Goal: Find specific page/section: Find specific page/section

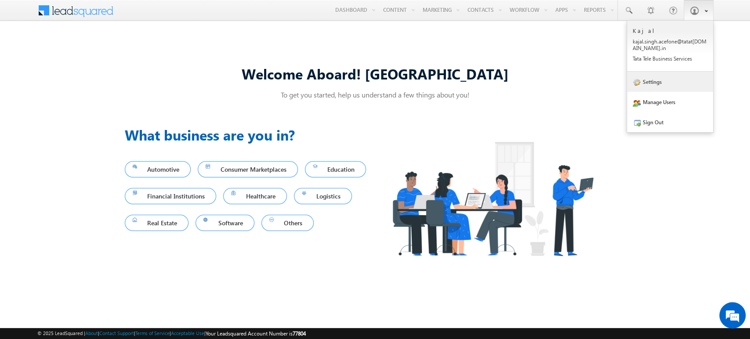
click at [666, 77] on link "Settings" at bounding box center [670, 82] width 86 height 20
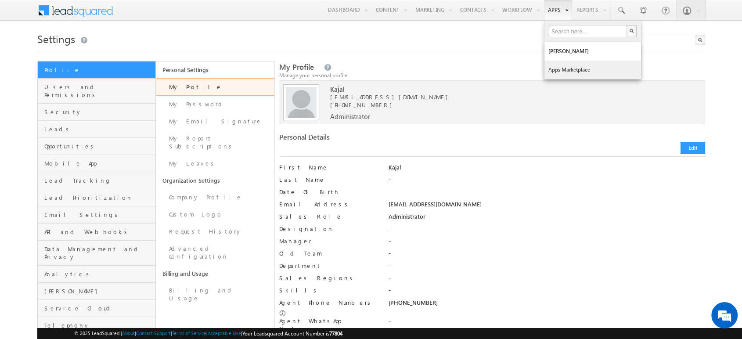
click at [561, 72] on link "Apps Marketplace" at bounding box center [592, 70] width 97 height 18
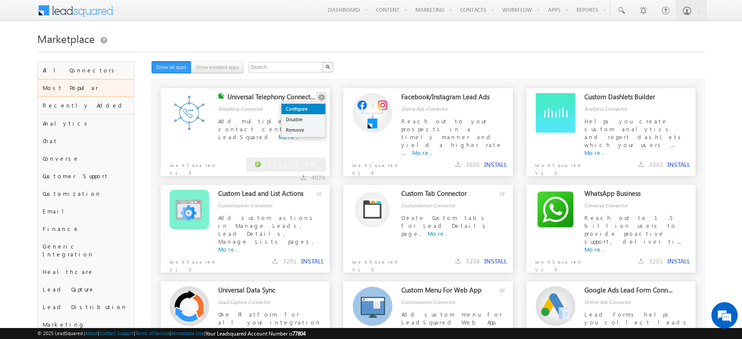
click at [310, 106] on link "Configure" at bounding box center [303, 109] width 44 height 11
